Goal: Task Accomplishment & Management: Use online tool/utility

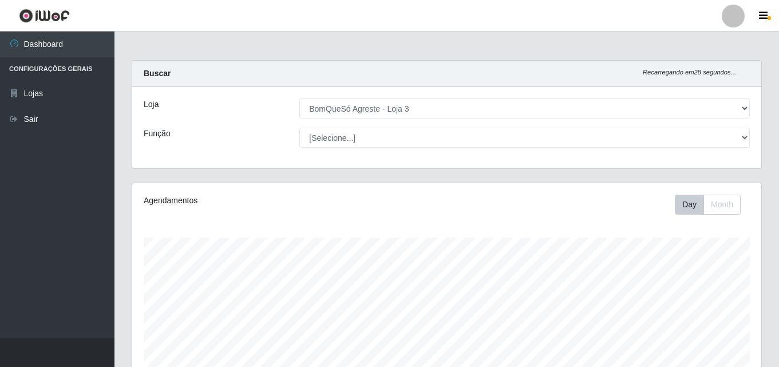
select select "215"
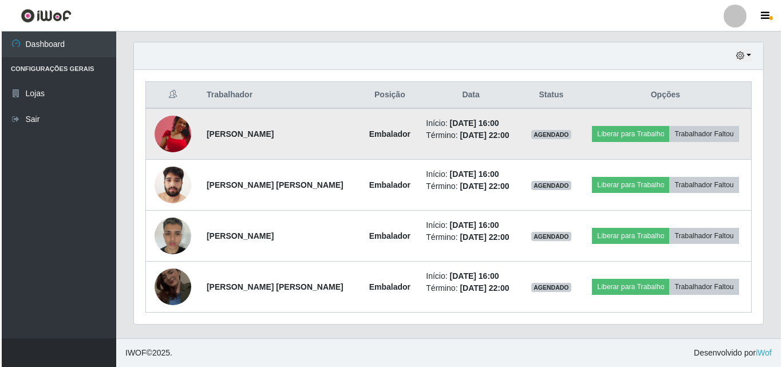
scroll to position [238, 629]
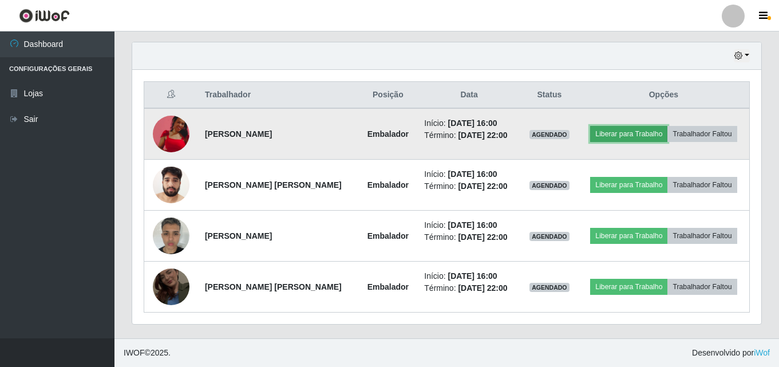
click at [633, 129] on button "Liberar para Trabalho" at bounding box center [628, 134] width 77 height 16
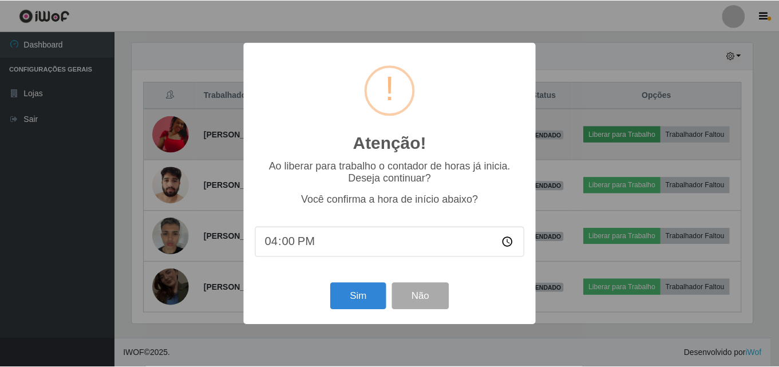
scroll to position [238, 624]
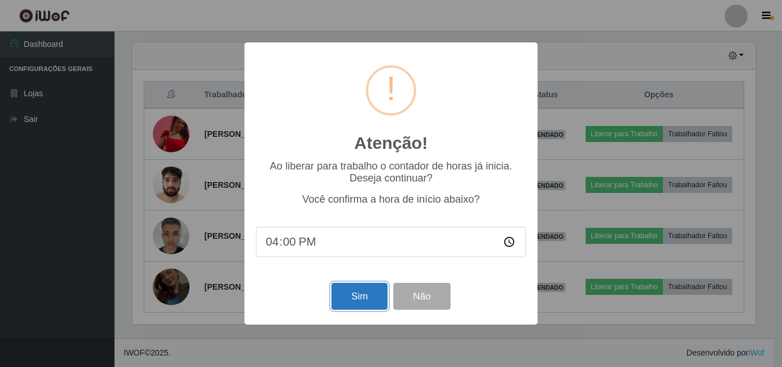
click at [349, 305] on button "Sim" at bounding box center [360, 296] width 56 height 27
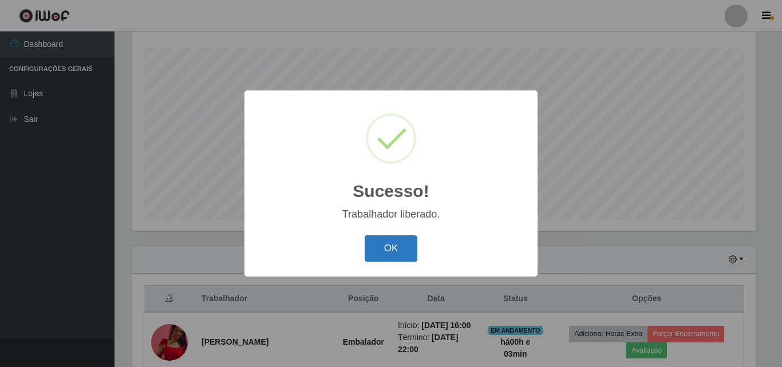
click at [399, 257] on button "OK" at bounding box center [391, 248] width 53 height 27
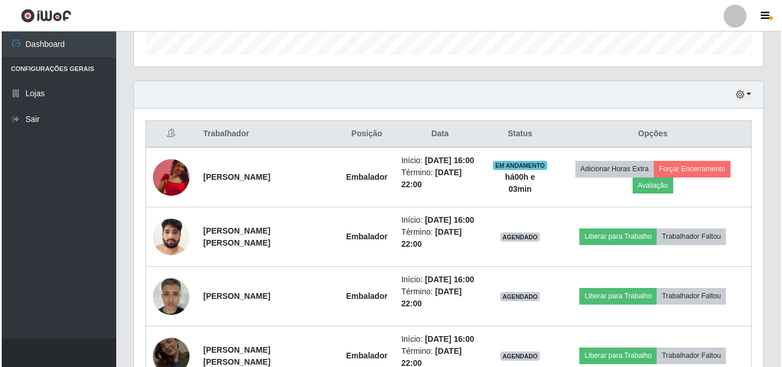
scroll to position [361, 0]
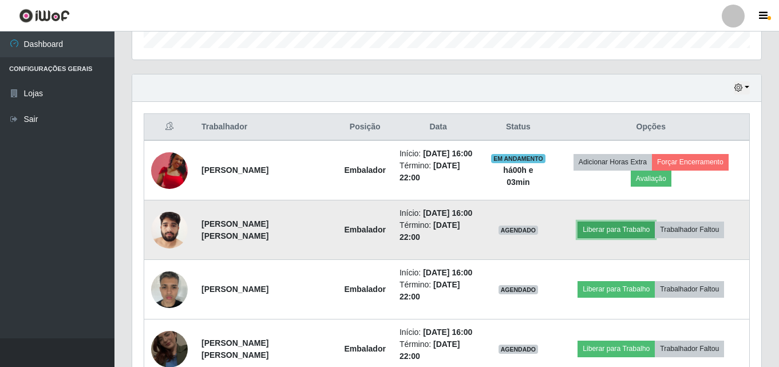
click at [589, 224] on button "Liberar para Trabalho" at bounding box center [616, 230] width 77 height 16
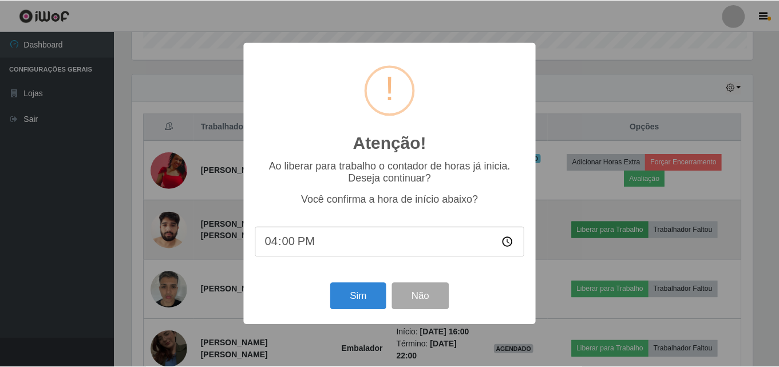
scroll to position [238, 624]
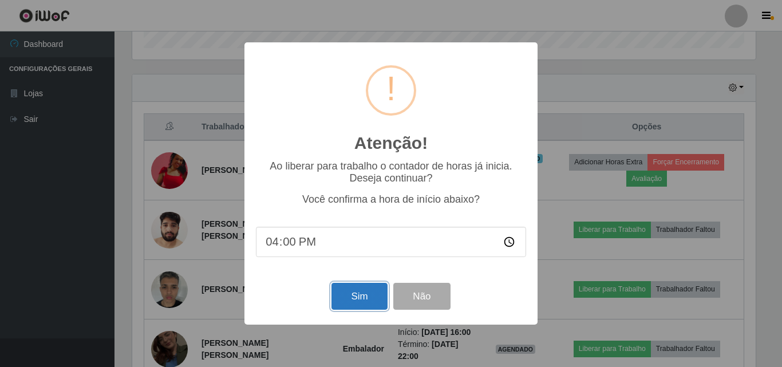
click at [348, 297] on button "Sim" at bounding box center [360, 296] width 56 height 27
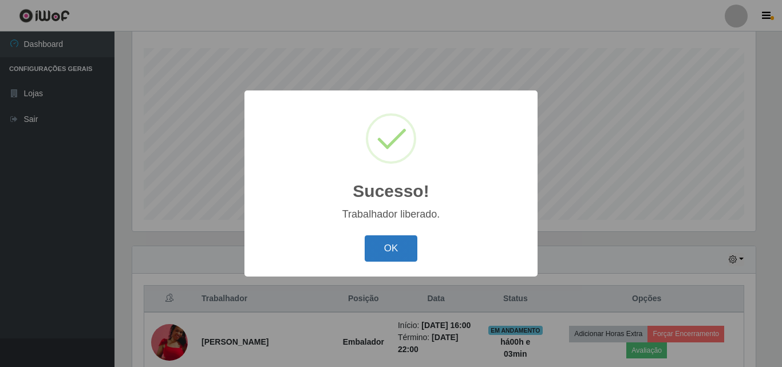
click at [391, 247] on button "OK" at bounding box center [391, 248] width 53 height 27
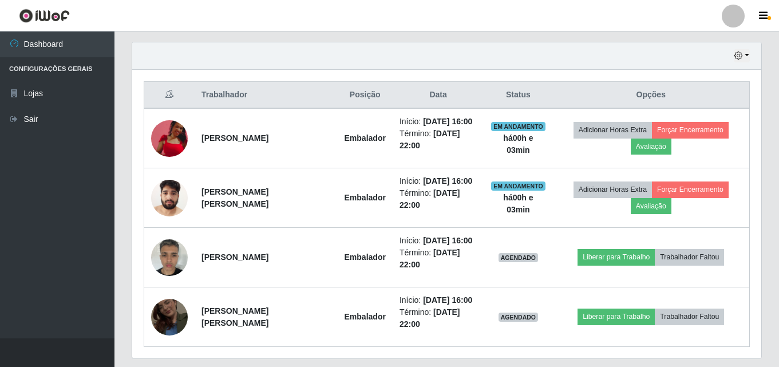
scroll to position [419, 0]
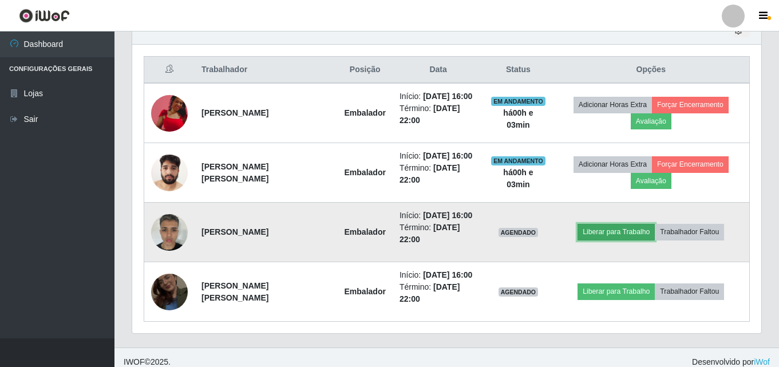
click at [585, 237] on button "Liberar para Trabalho" at bounding box center [616, 232] width 77 height 16
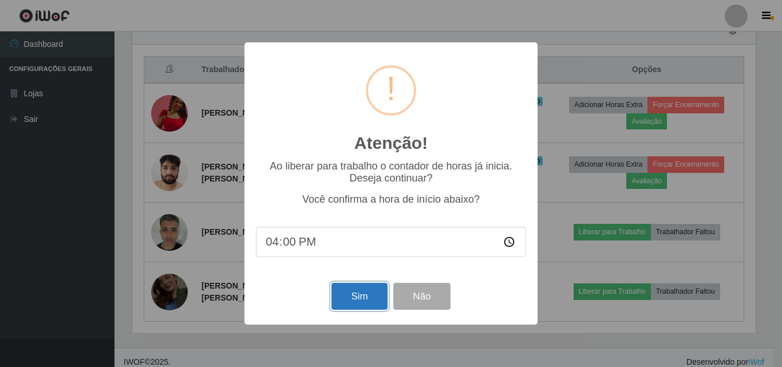
click at [372, 297] on button "Sim" at bounding box center [360, 296] width 56 height 27
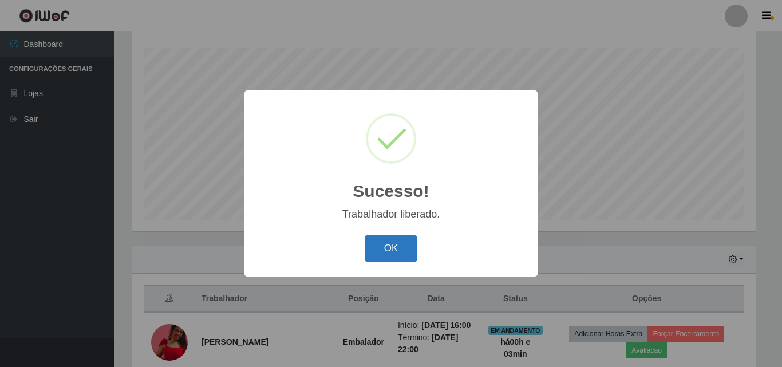
click at [369, 246] on button "OK" at bounding box center [391, 248] width 53 height 27
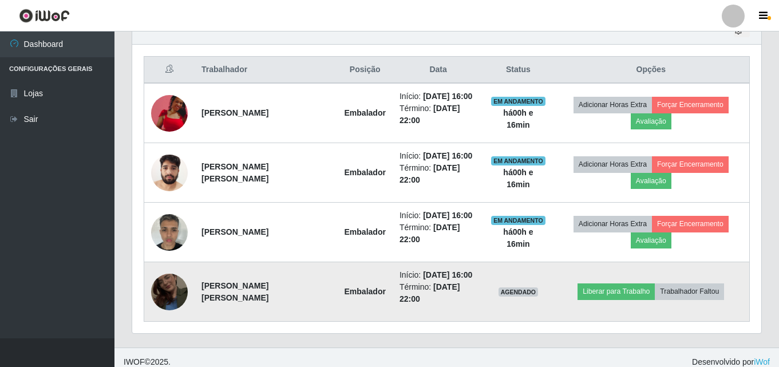
scroll to position [428, 0]
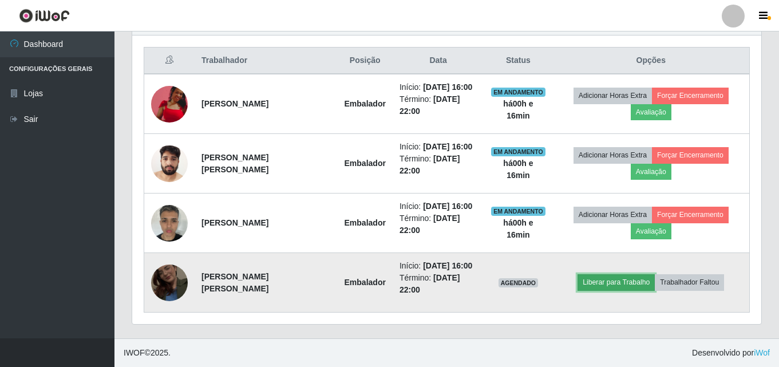
click at [607, 286] on button "Liberar para Trabalho" at bounding box center [616, 282] width 77 height 16
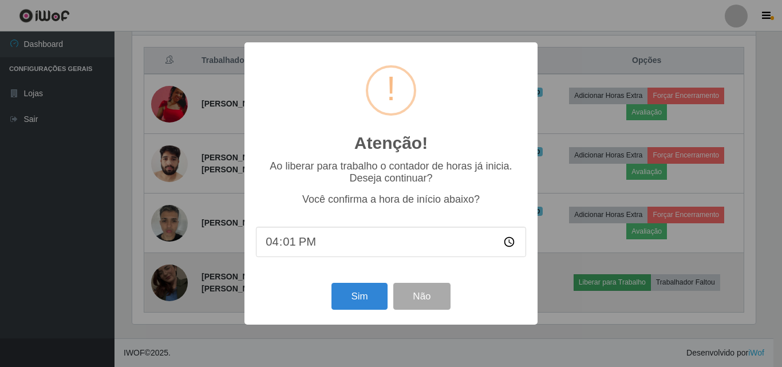
type input "16:17"
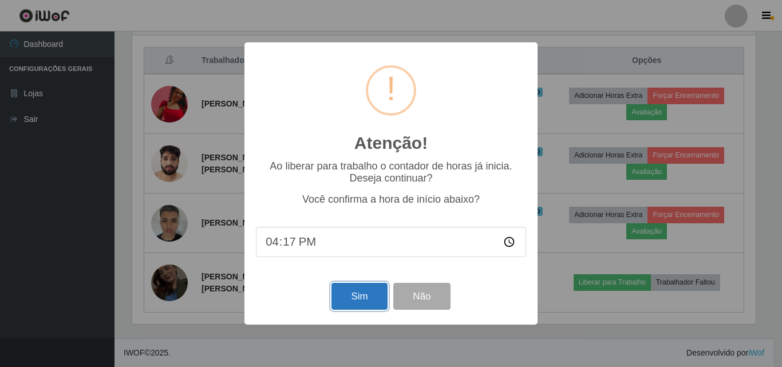
click at [351, 304] on button "Sim" at bounding box center [360, 296] width 56 height 27
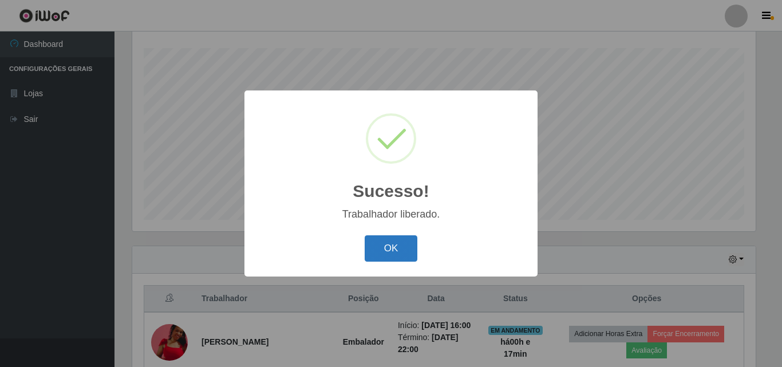
click at [381, 254] on button "OK" at bounding box center [391, 248] width 53 height 27
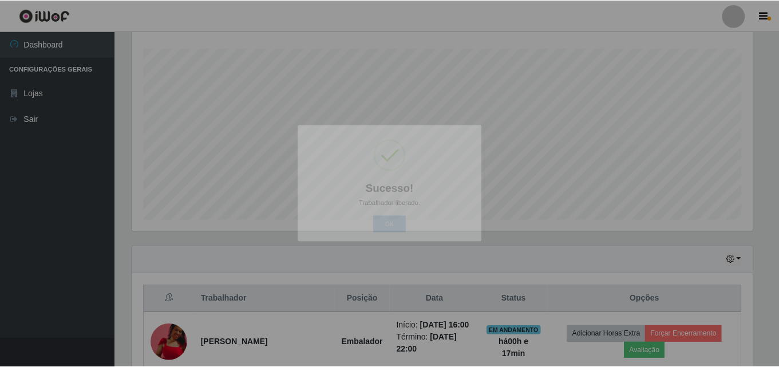
scroll to position [238, 629]
